Goal: Transaction & Acquisition: Purchase product/service

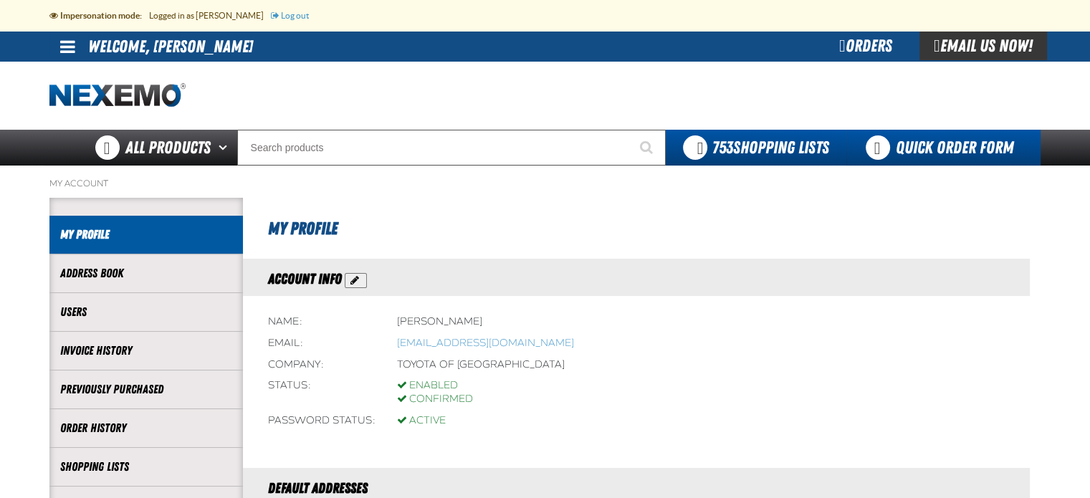
click at [988, 148] on link "Quick Order Form" at bounding box center [943, 148] width 194 height 36
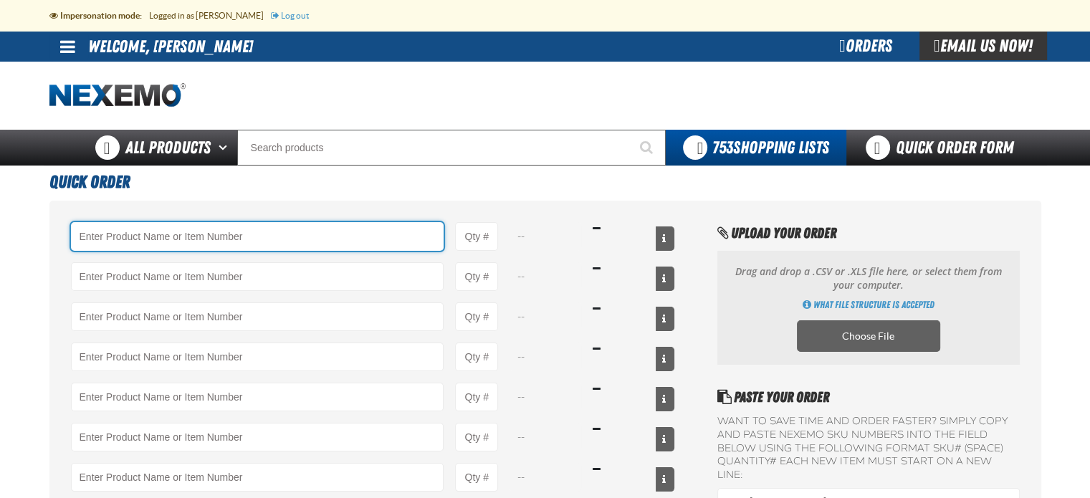
click at [341, 230] on input "Product" at bounding box center [257, 236] width 373 height 29
paste input "KT11947"
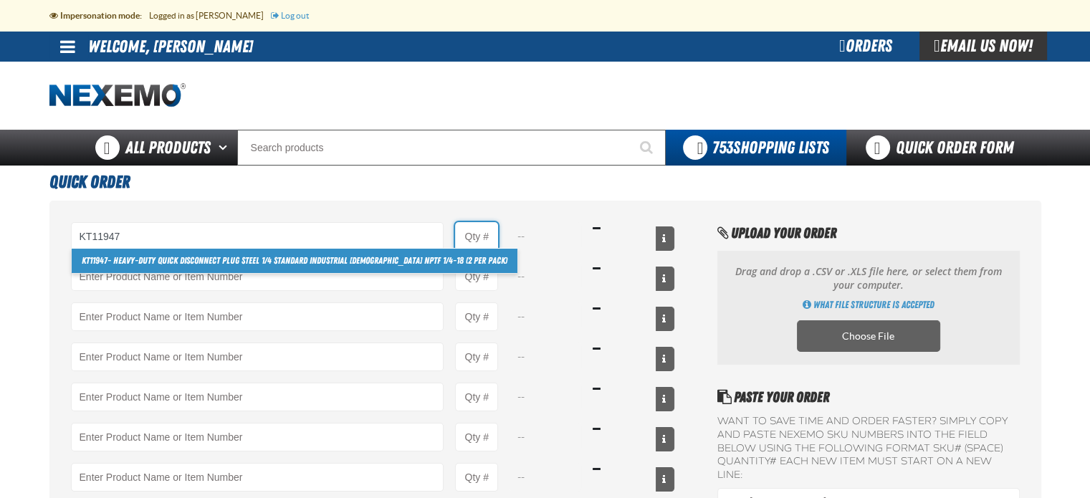
click at [485, 241] on input "Product Quantity" at bounding box center [476, 236] width 43 height 29
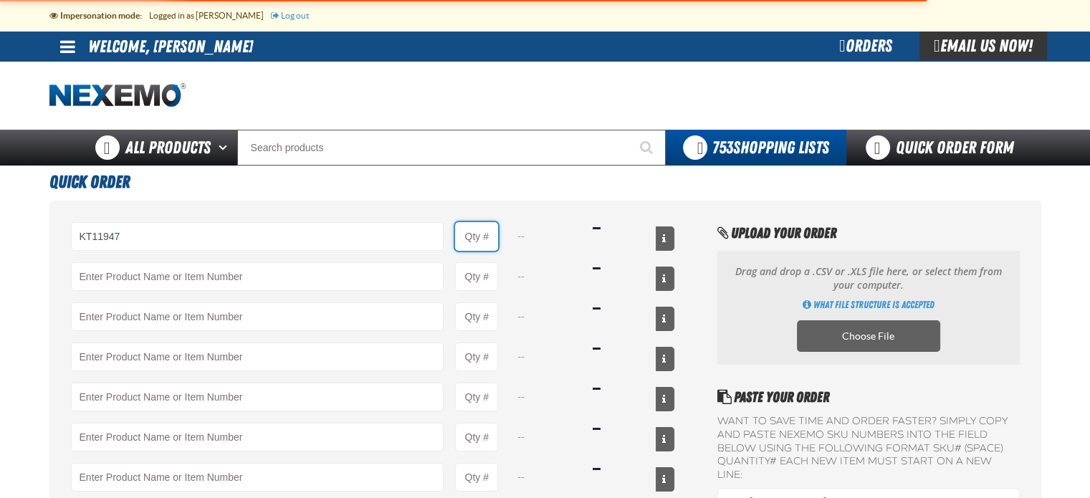
type input "KT11947 - Heavy-Duty Quick Disconnect Plug Steel 1/4 Standard Industrial Male N…"
type input "1"
select select "pack"
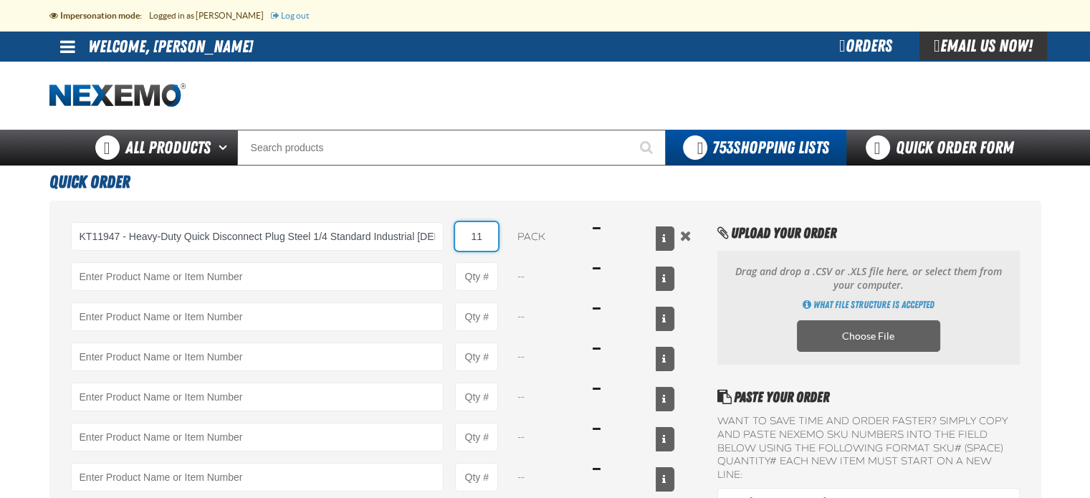
type input "1"
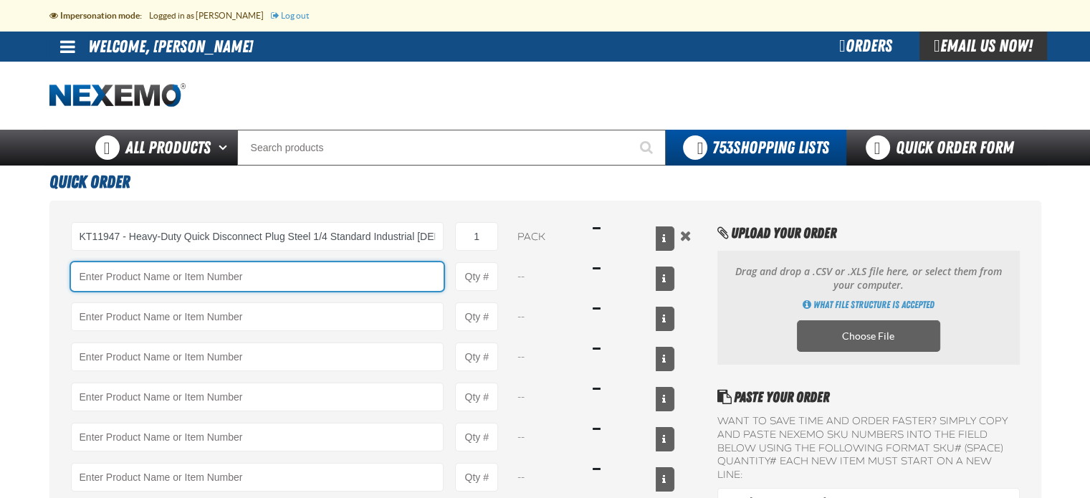
click at [373, 269] on input "Product" at bounding box center [257, 276] width 373 height 29
click at [124, 270] on input "Product" at bounding box center [257, 276] width 373 height 29
paste input "KT14397"
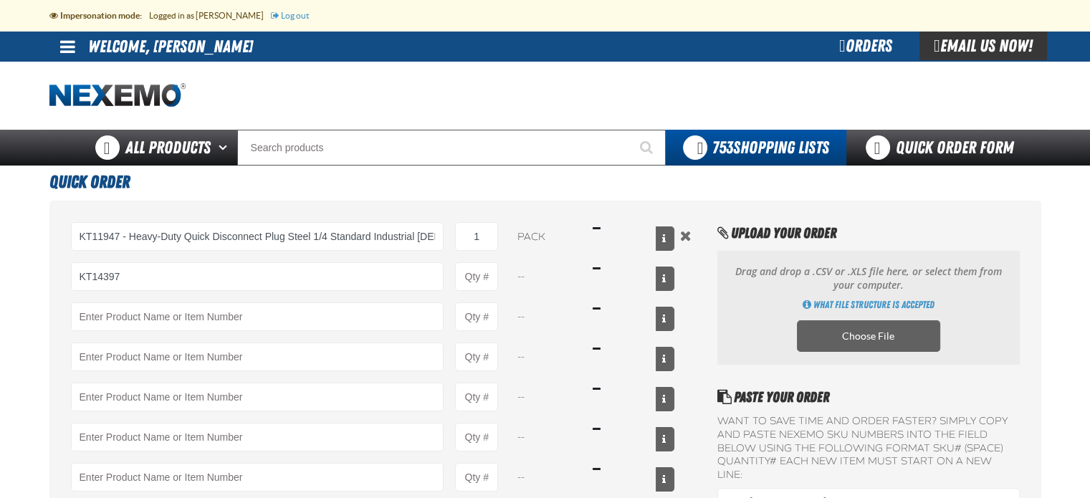
click at [555, 302] on div "--" at bounding box center [545, 316] width 72 height 29
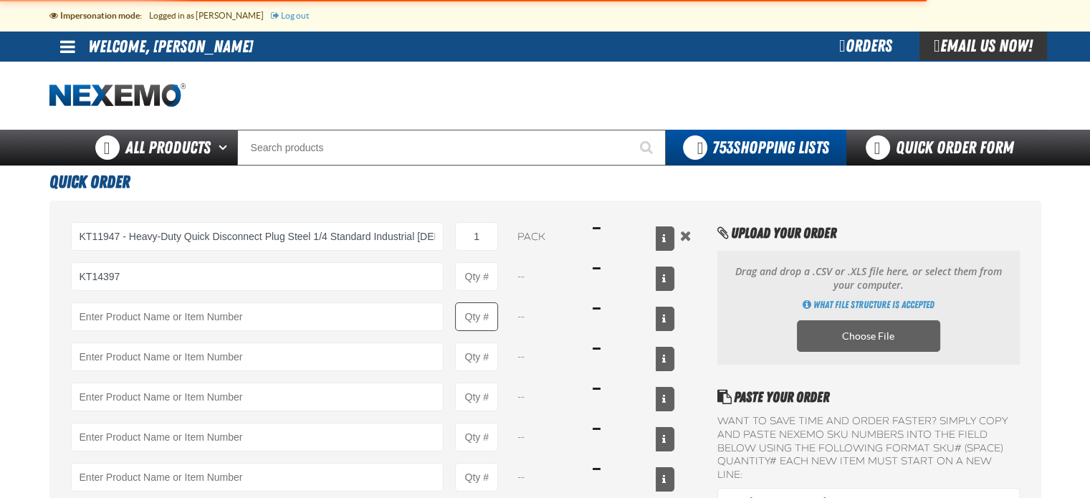
type input "KT14397 - Air Conditioning R12 and R134a Service Port Caps Service Items 15mm F…"
type input "1"
select select "pack"
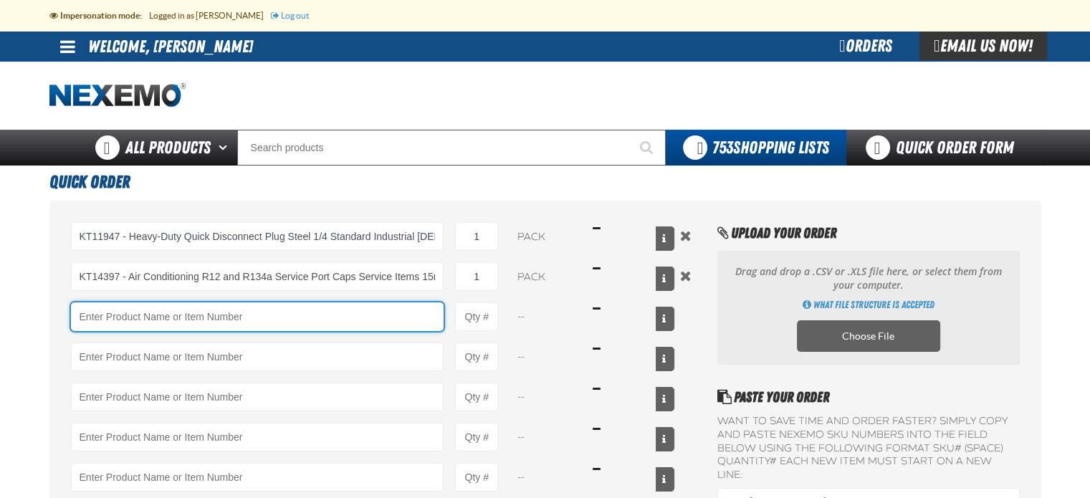
drag, startPoint x: 411, startPoint y: 315, endPoint x: 424, endPoint y: 315, distance: 12.9
click at [412, 315] on input "Product" at bounding box center [257, 316] width 373 height 29
click at [124, 315] on input "Product" at bounding box center [257, 316] width 373 height 29
paste input "KT14398"
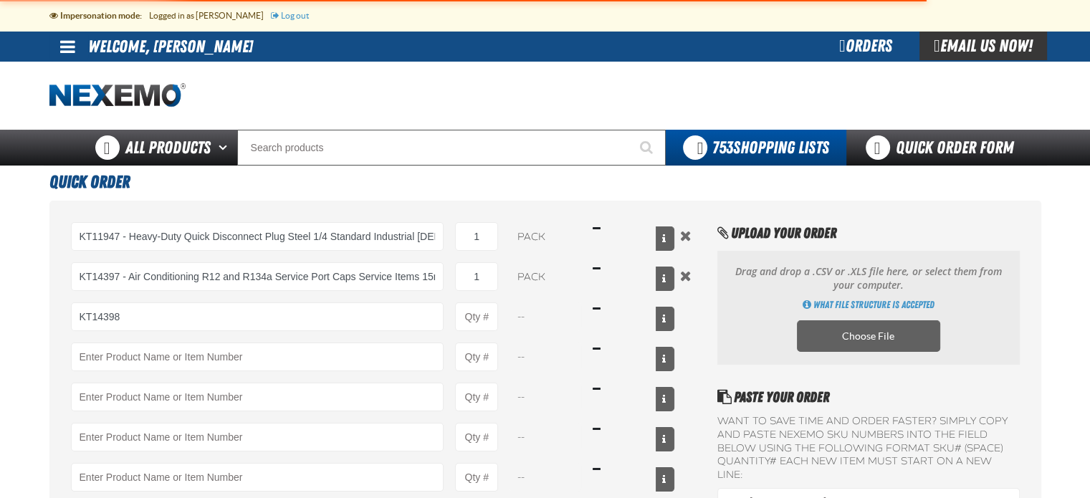
click at [286, 342] on div "KT11947 - Heavy-Duty Quick Disconnect Plug Steel 1/4 Standard Industrial Male N…" at bounding box center [373, 377] width 604 height 310
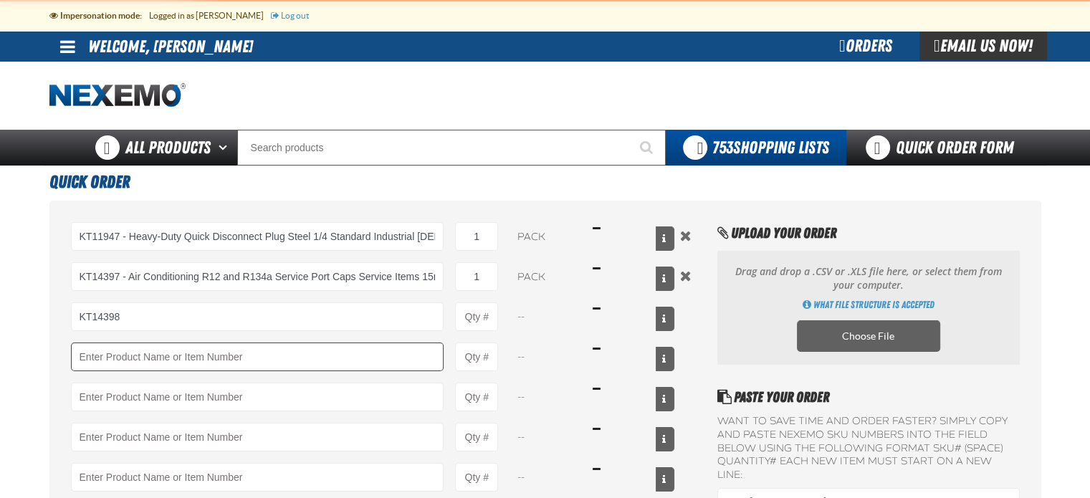
type input "KT14398 - Air Conditioning R12 and R134a Service Port Caps Service Items 15mm F…"
type input "1"
select select "pack"
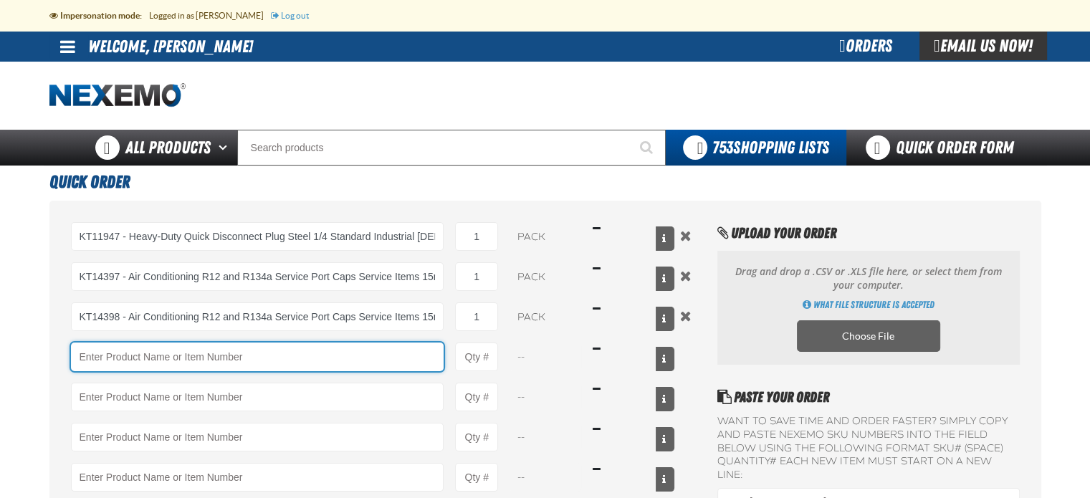
click at [272, 358] on input "Product" at bounding box center [257, 356] width 373 height 29
click at [181, 348] on input "Product" at bounding box center [257, 356] width 373 height 29
paste input "1509229"
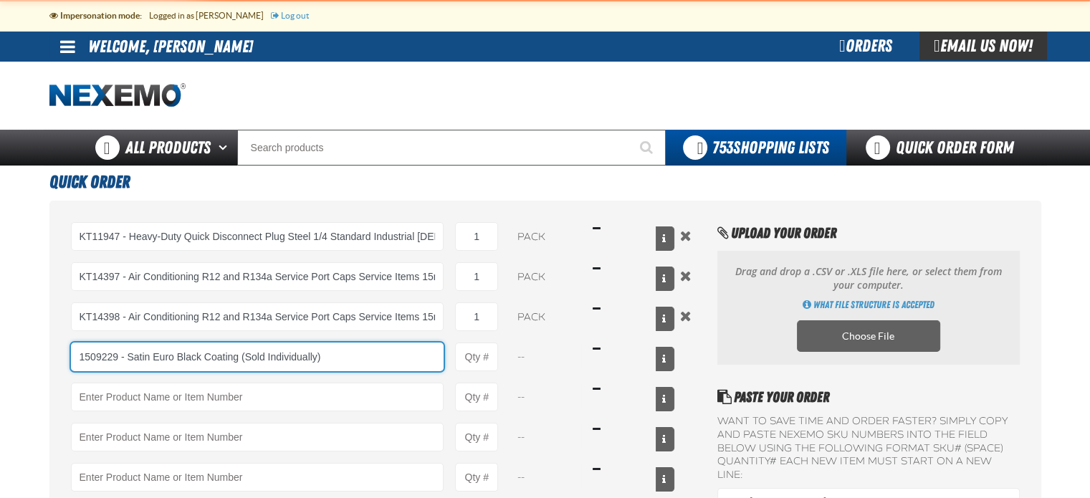
type input "1509229 - Satin Euro Black Coating (Sold Individually)"
type input "1"
select select "pack"
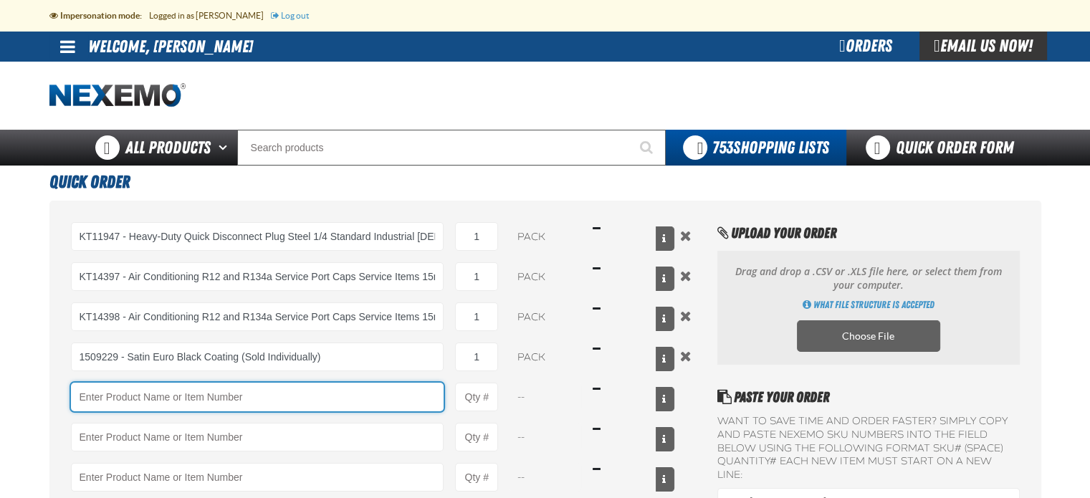
click at [165, 401] on input "Product" at bounding box center [257, 397] width 373 height 29
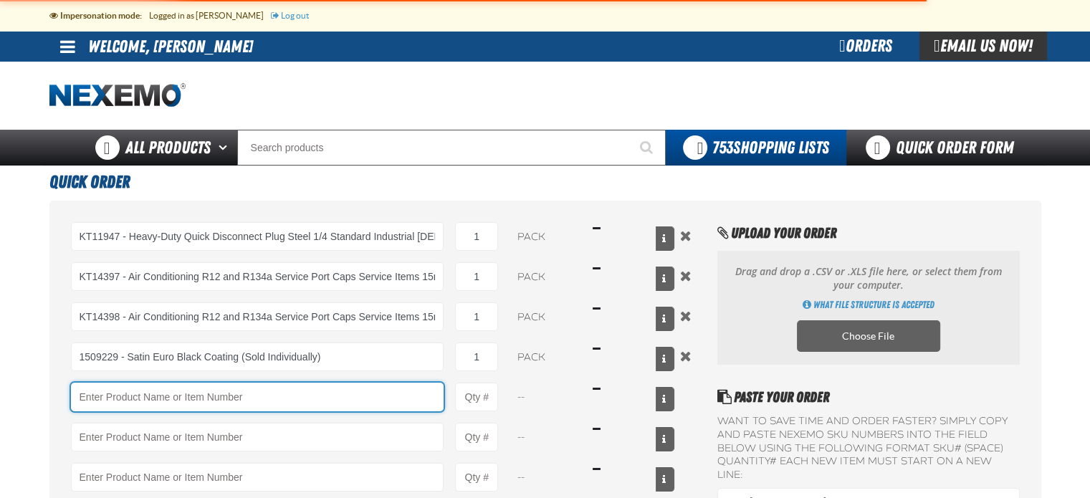
paste input "50117"
type input "1509229 - Satin Euro Black Coating (Sold Individually)"
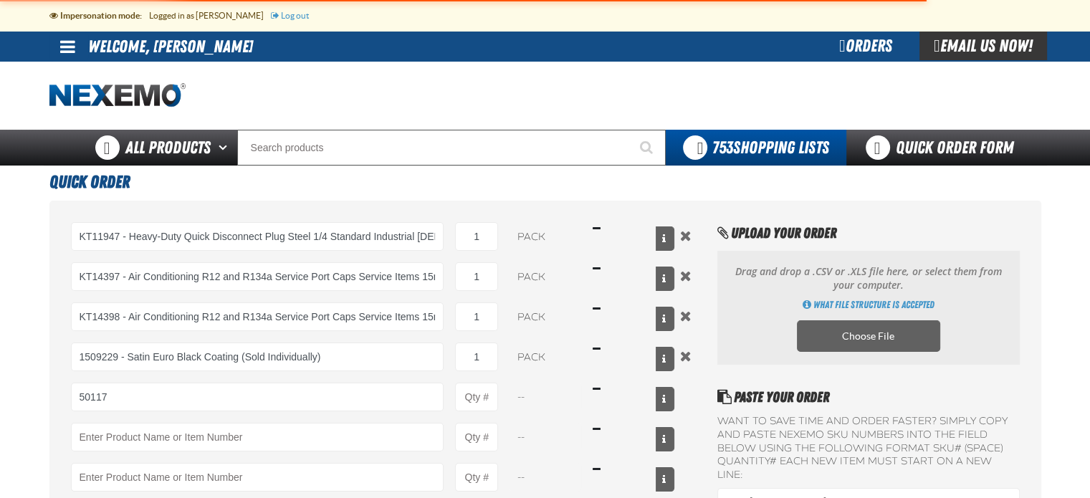
type input "50117 - 233+ Premium Automotive Refinishing Tape 48mm (2) Wide x 60 Yards (Sold…"
type input "1"
select select "pack"
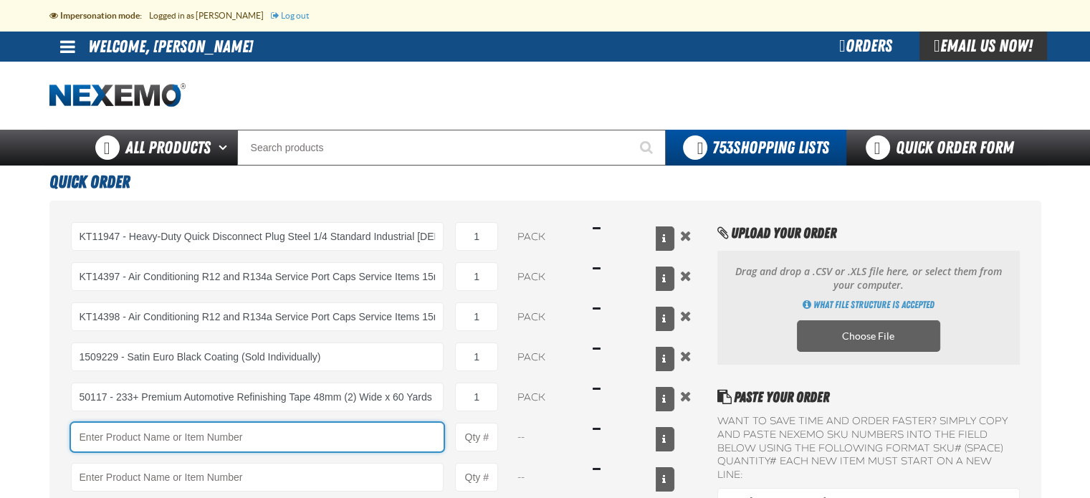
click at [118, 432] on input "Product" at bounding box center [257, 437] width 373 height 29
paste input "KT14126"
type input "KT14126"
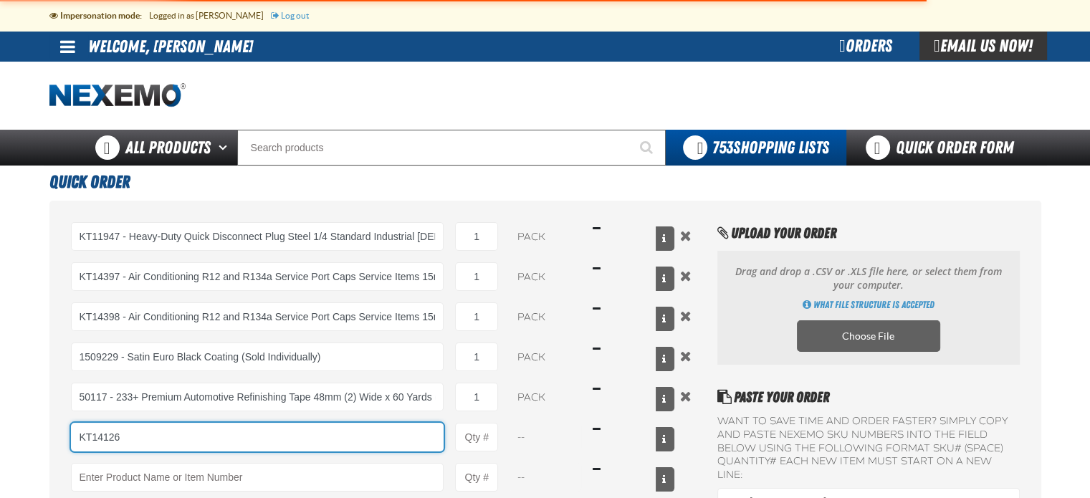
type input "50117 - 233+ Premium Automotive Refinishing Tape 48mm (2) Wide x 60 Yards (Sold…"
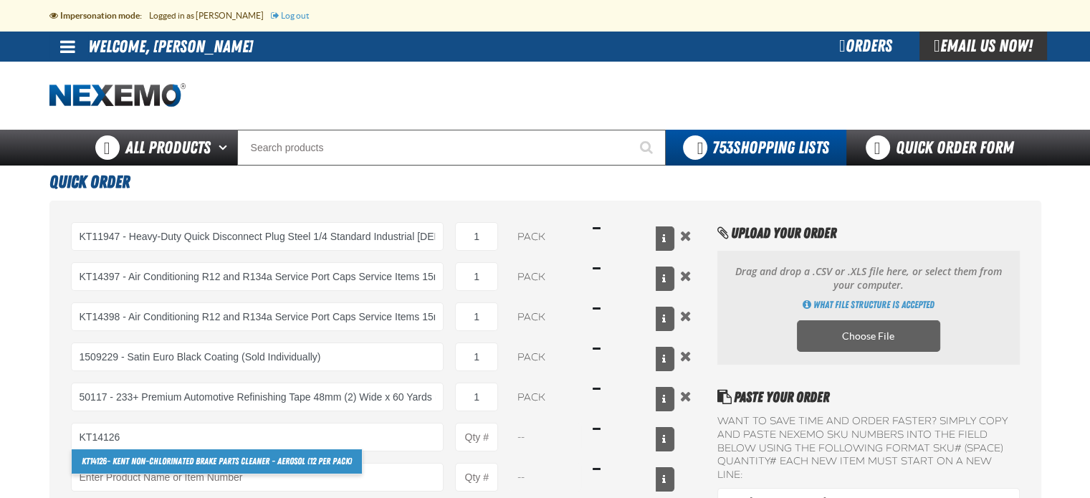
click at [1043, 309] on div "Quick Order KT11947 - Heavy-Duty Quick Disconnect Plug Steel 1/4 Standard Indus…" at bounding box center [545, 434] width 1003 height 537
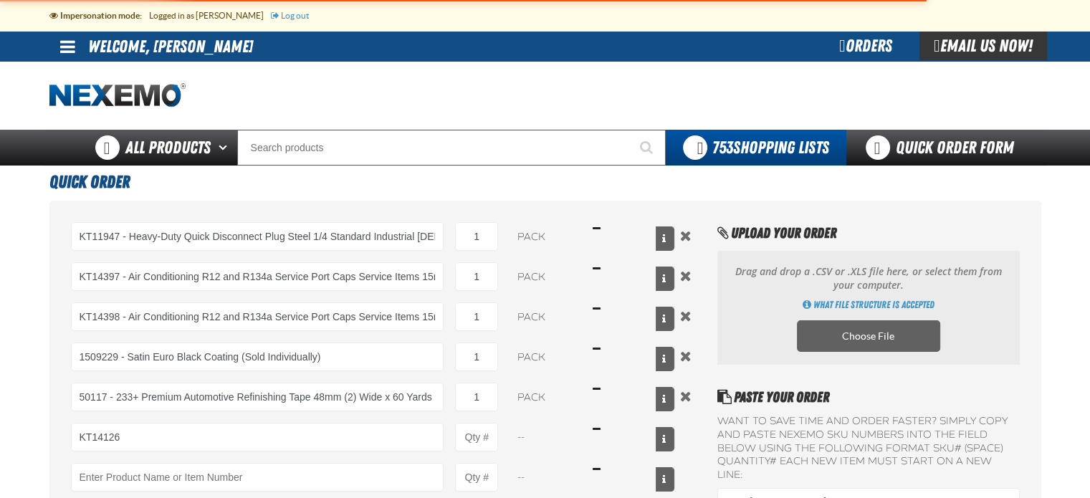
type input "KT14126 - Kent Non-Chlorinated Brake Parts Cleaner - Aerosol (12 per pack)"
type input "1"
select select "pack"
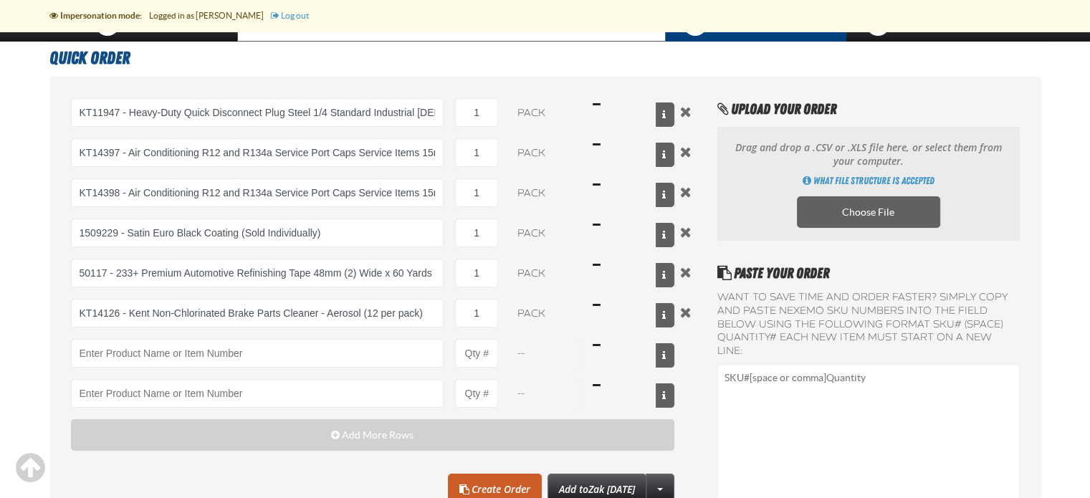
scroll to position [138, 0]
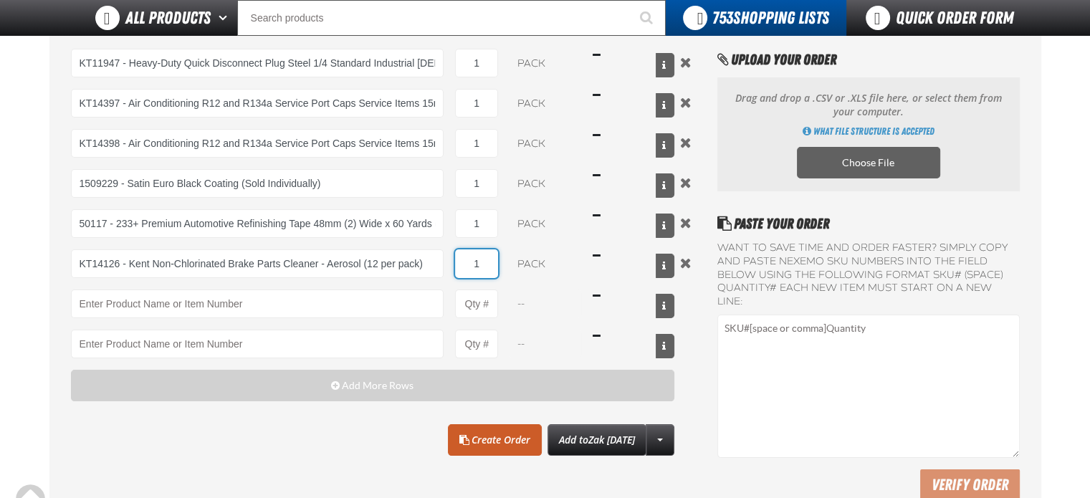
click at [488, 269] on input "1" at bounding box center [476, 263] width 43 height 29
type input "12"
click at [224, 451] on div "Clear All Create Order Add to Zak 9.16.2025 Create New Shopping List Add to Zak…" at bounding box center [373, 440] width 604 height 32
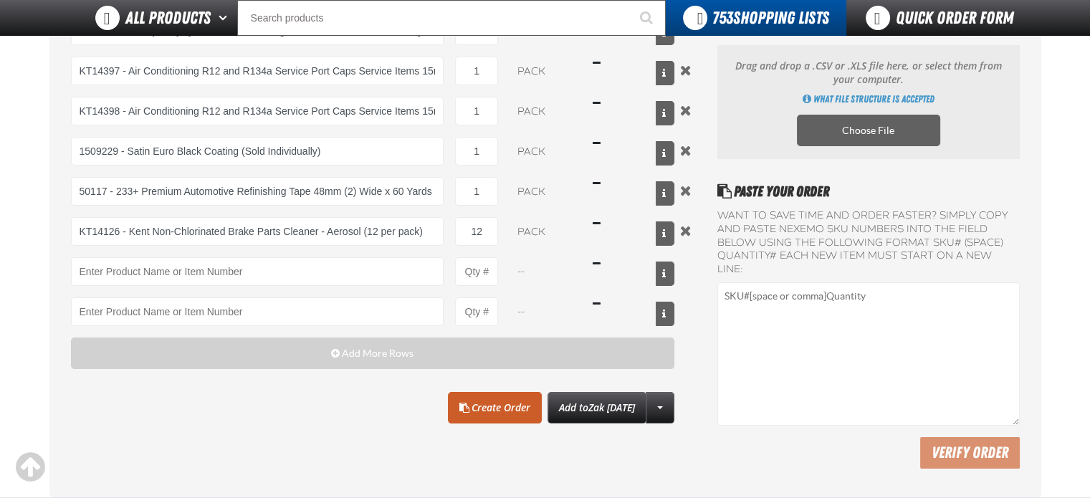
scroll to position [181, 0]
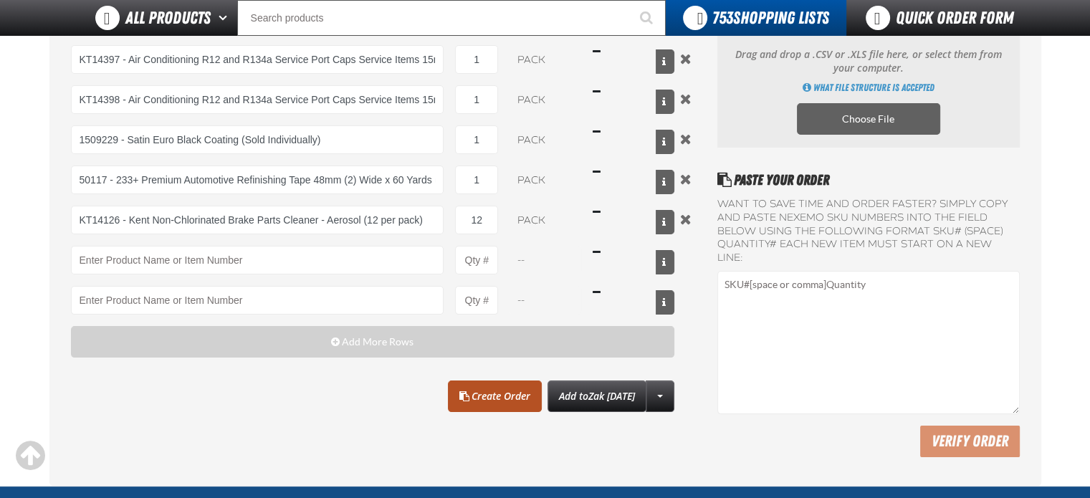
click at [459, 401] on span at bounding box center [464, 396] width 10 height 10
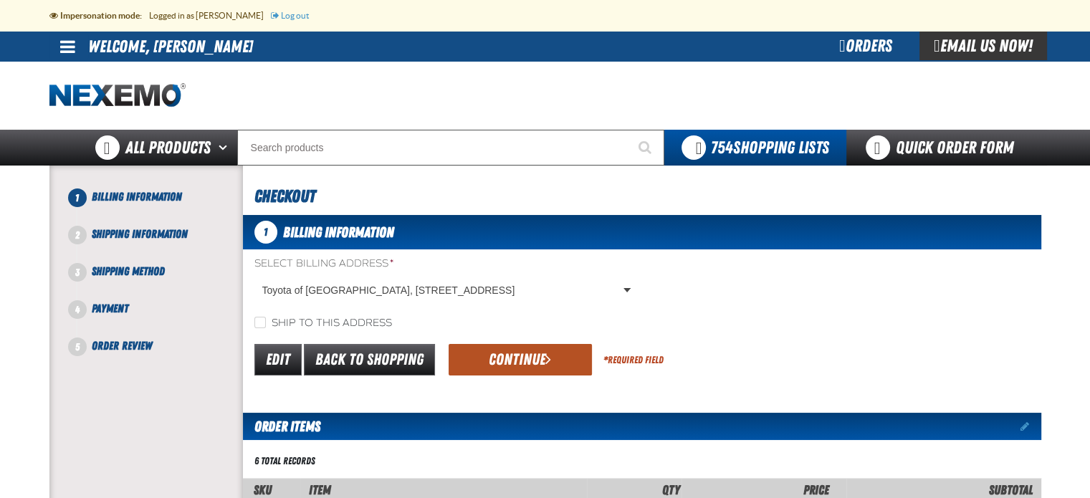
click at [522, 368] on button "Continue" at bounding box center [520, 360] width 143 height 32
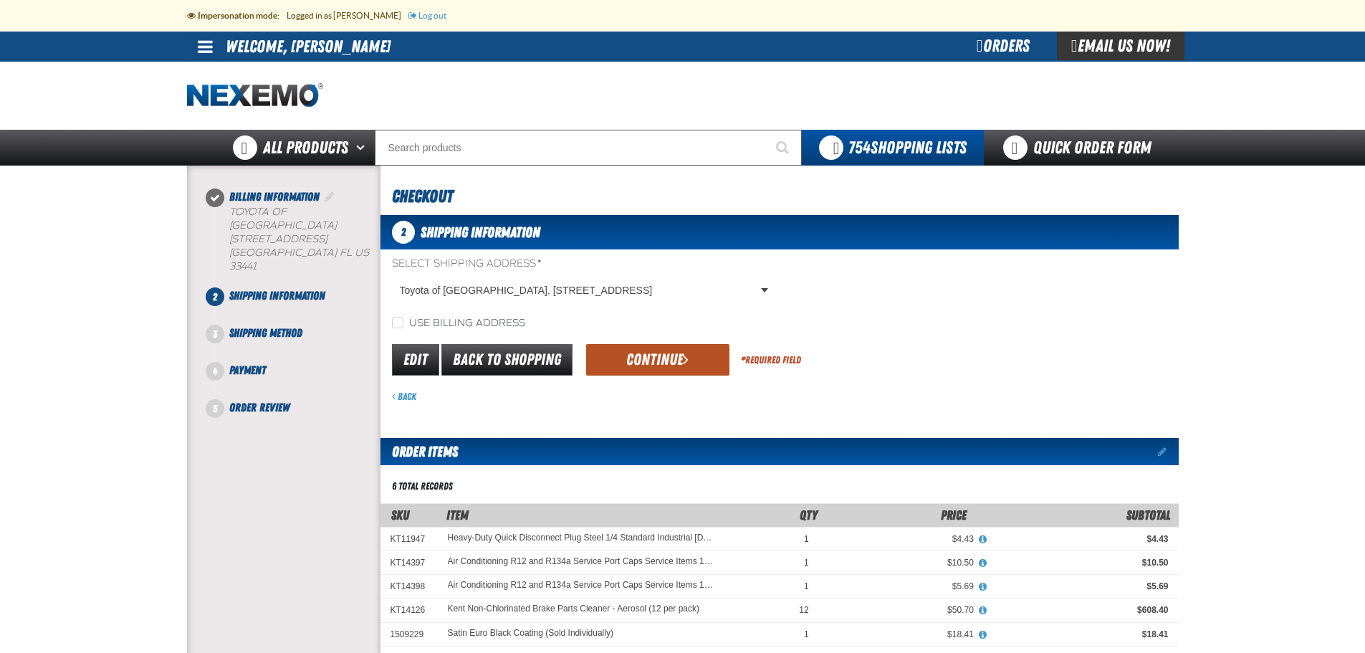
click at [662, 358] on button "Continue" at bounding box center [657, 360] width 143 height 32
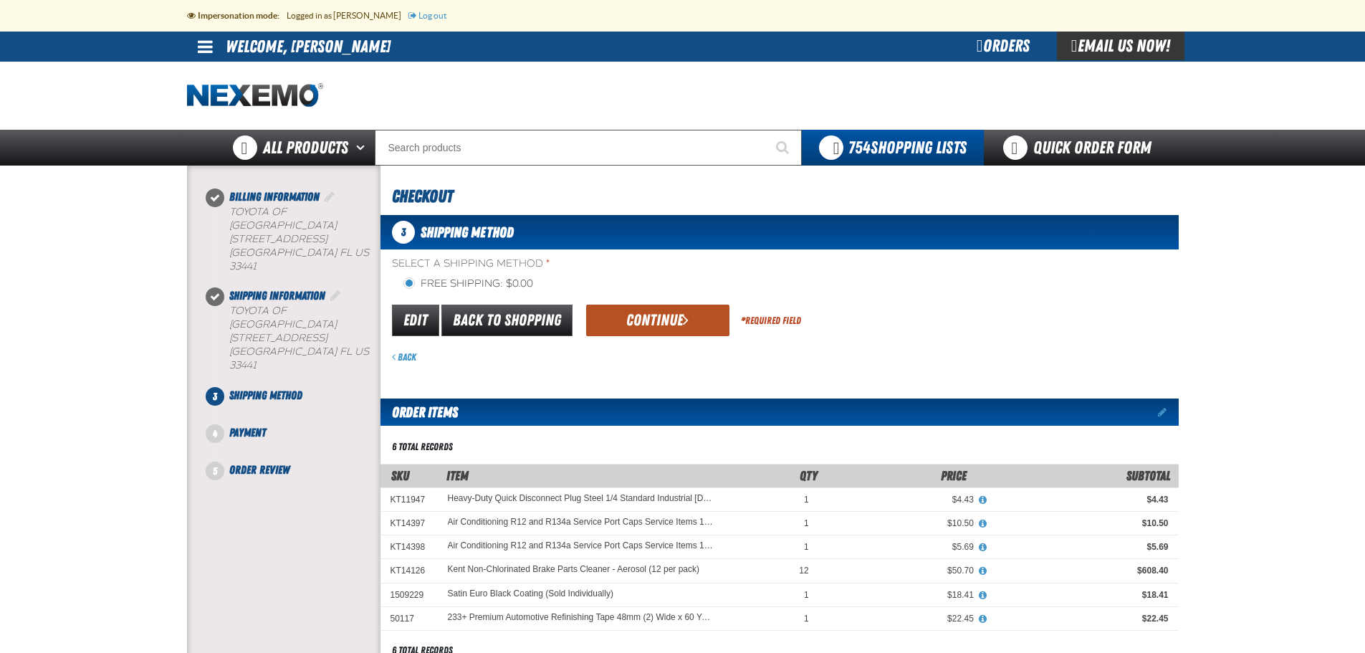
click at [633, 310] on button "Continue" at bounding box center [657, 321] width 143 height 32
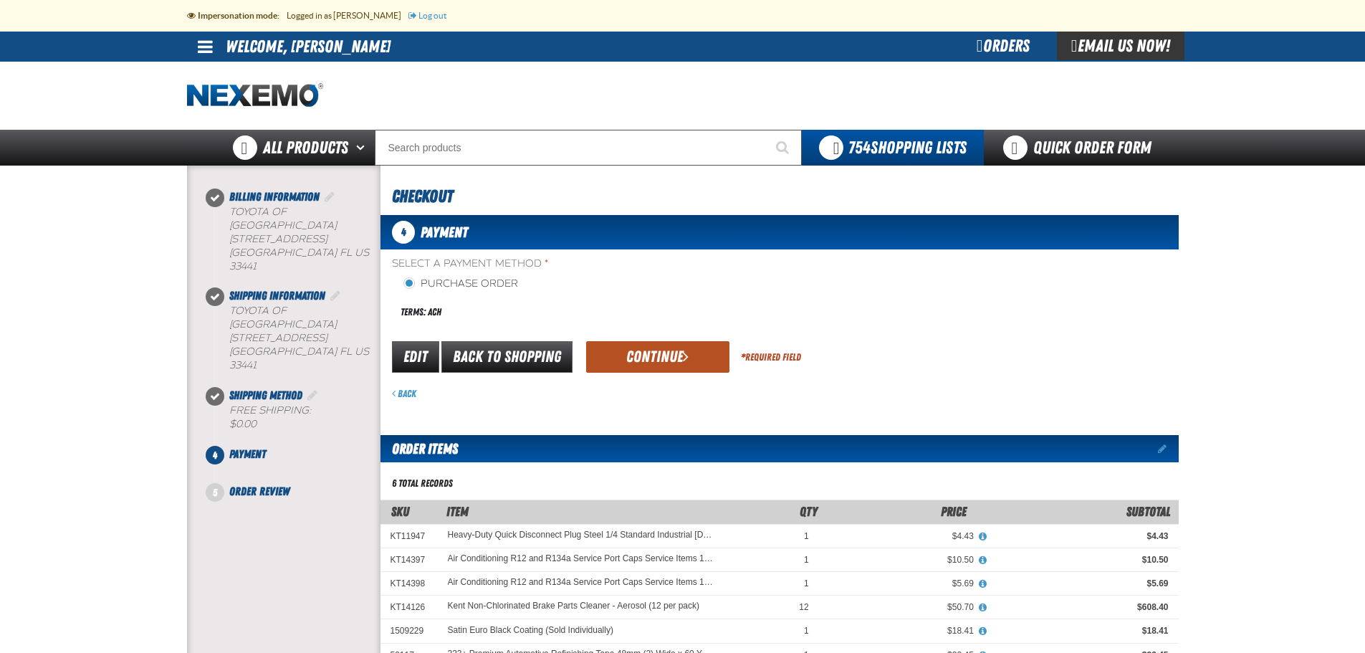
click at [647, 353] on button "Continue" at bounding box center [657, 357] width 143 height 32
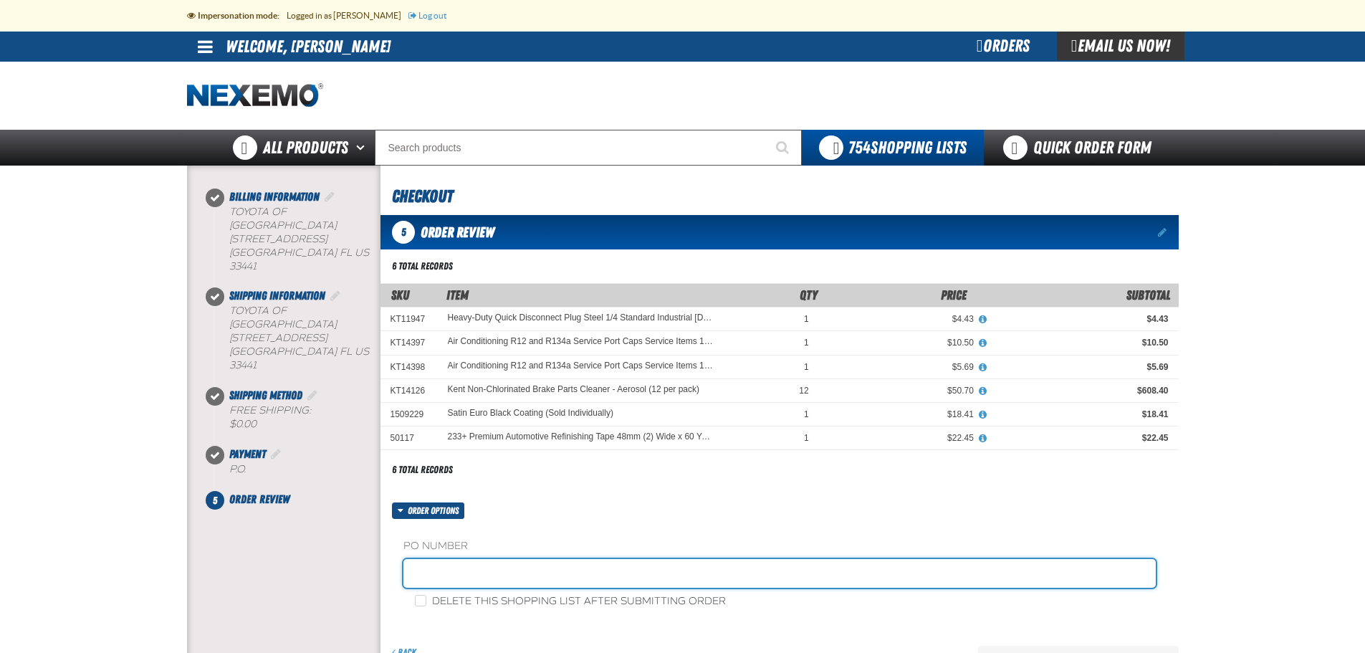
click at [494, 497] on input "text" at bounding box center [779, 573] width 752 height 29
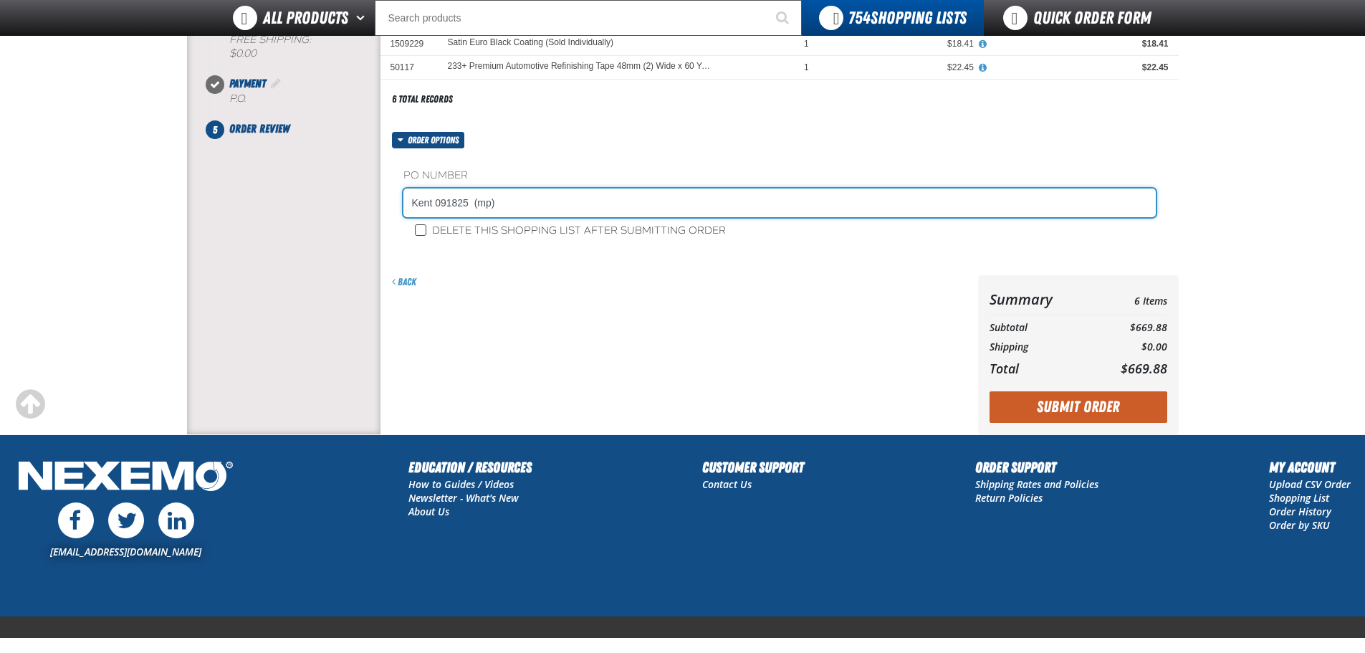
type input "Kent 091825 (mp)"
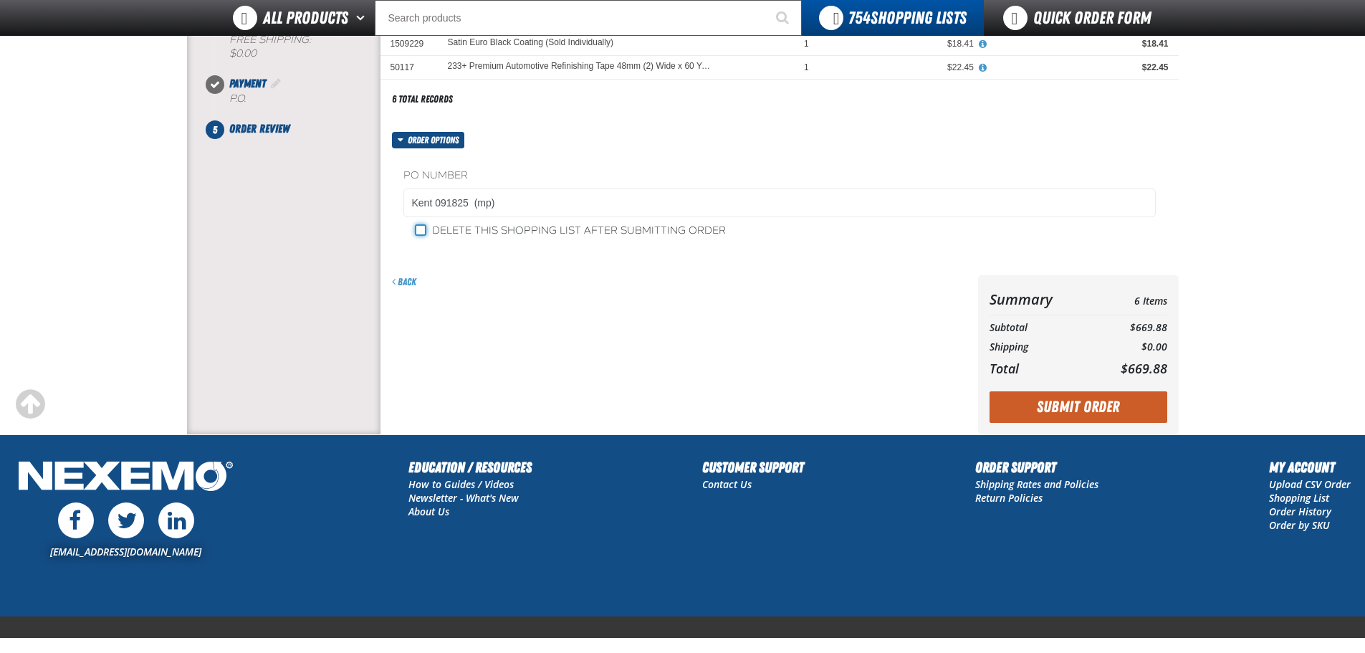
click at [420, 231] on input "Delete this shopping list after submitting order" at bounding box center [420, 229] width 11 height 11
checkbox input "true"
click at [1054, 406] on button "Submit Order" at bounding box center [1078, 407] width 178 height 32
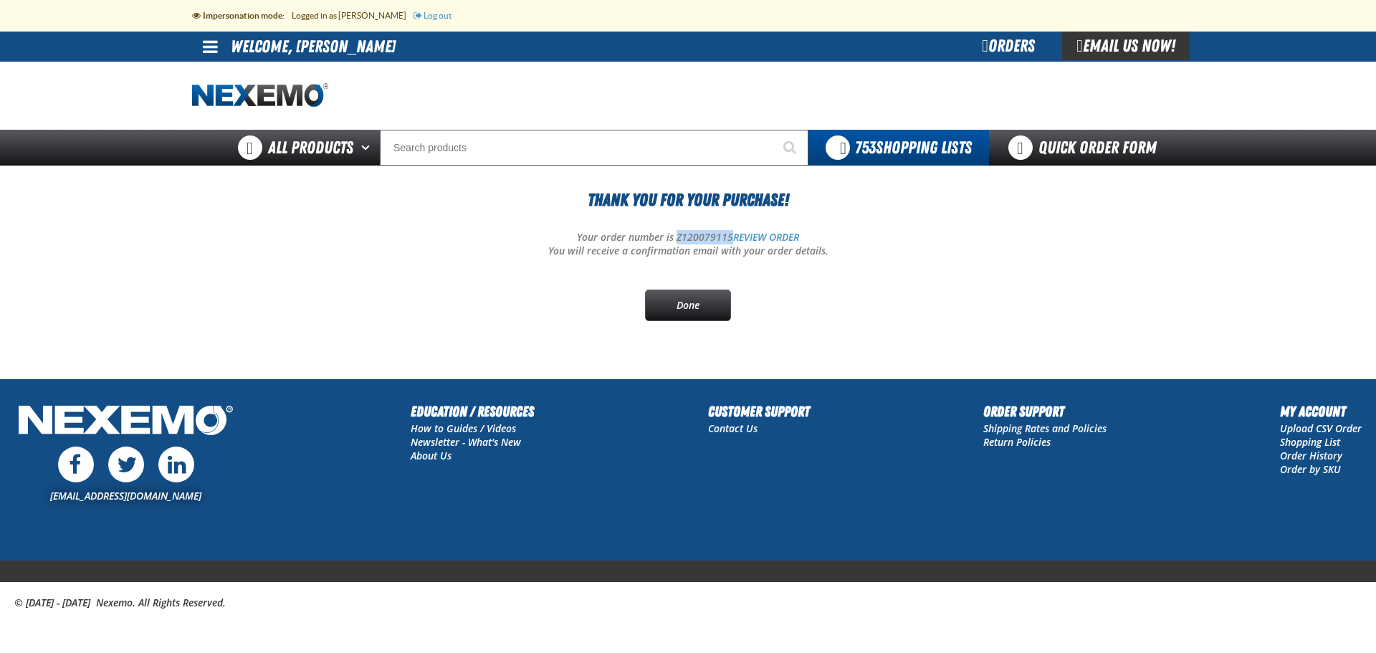
drag, startPoint x: 729, startPoint y: 239, endPoint x: 676, endPoint y: 239, distance: 53.7
click at [676, 239] on p "Your order number is Z120079115 REVIEW ORDER" at bounding box center [688, 238] width 992 height 14
copy p "Z120079115"
drag, startPoint x: 692, startPoint y: 307, endPoint x: 695, endPoint y: 299, distance: 8.4
click at [694, 305] on link "Done" at bounding box center [688, 305] width 86 height 32
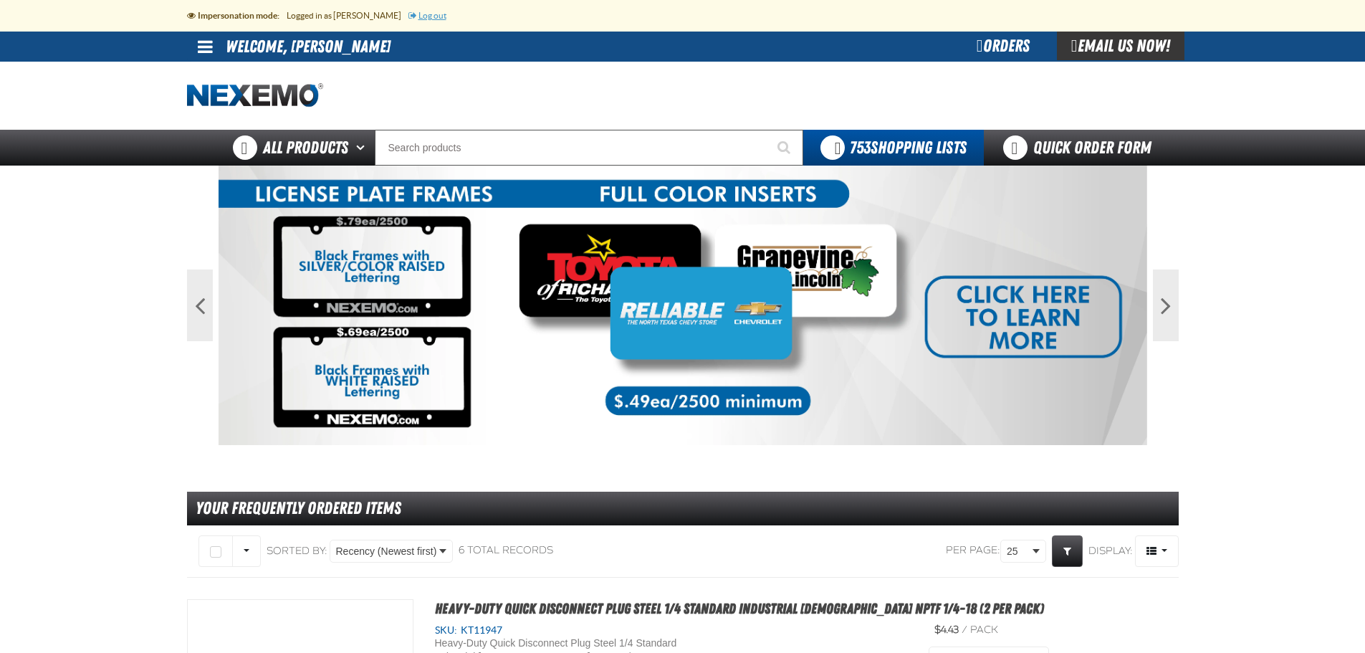
click at [418, 16] on link "Log out" at bounding box center [427, 15] width 38 height 9
